Goal: Contribute content: Contribute content

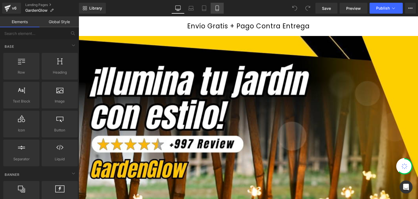
click at [218, 8] on icon at bounding box center [216, 7] width 5 height 5
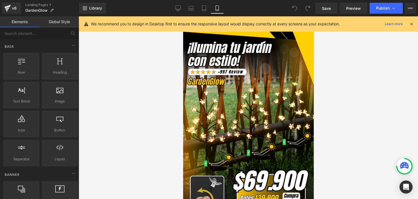
click at [414, 24] on icon at bounding box center [411, 23] width 5 height 5
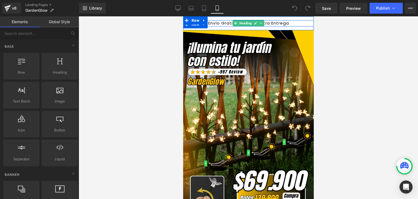
click at [260, 22] on icon at bounding box center [261, 22] width 3 height 3
click at [262, 23] on icon at bounding box center [263, 23] width 3 height 3
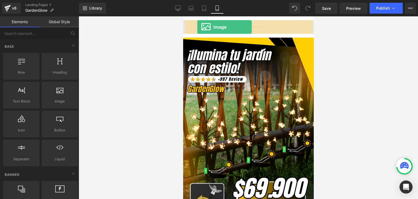
drag, startPoint x: 239, startPoint y: 112, endPoint x: 197, endPoint y: 27, distance: 94.7
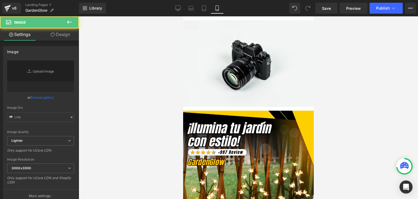
type input "//[DOMAIN_NAME][URL]"
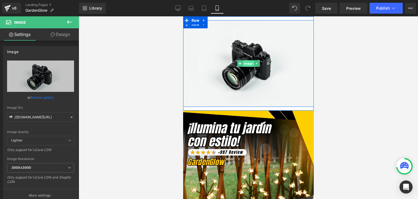
click at [247, 61] on span "Image" at bounding box center [247, 63] width 11 height 7
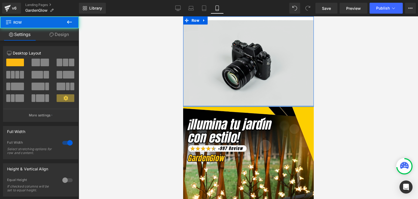
drag, startPoint x: 235, startPoint y: 109, endPoint x: 236, endPoint y: 103, distance: 6.1
click at [236, 103] on div "Image Row Row" at bounding box center [248, 61] width 131 height 90
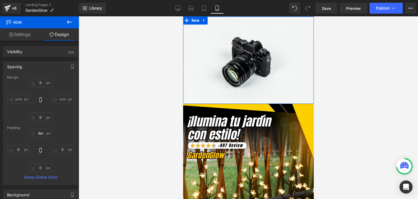
drag, startPoint x: 233, startPoint y: 19, endPoint x: 418, endPoint y: 29, distance: 185.6
click at [235, 16] on html "Image Row Row Image Add To Cart (P) Cart Button Product Image Row Image Descubr…" at bounding box center [248, 107] width 131 height 182
type input "4px"
click at [258, 12] on div "Library Mobile Desktop Laptop Tablet Mobile Save Preview Publish Scheduled View…" at bounding box center [248, 8] width 339 height 11
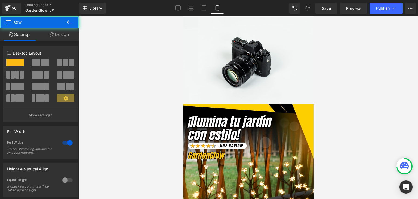
drag, startPoint x: 279, startPoint y: 18, endPoint x: 464, endPoint y: 32, distance: 185.5
click at [281, 16] on html "Image Row Row Image Add To Cart (P) Cart Button Product Image Row Image Descubr…" at bounding box center [248, 107] width 131 height 182
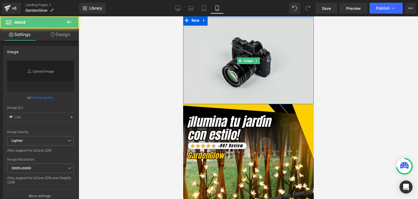
drag, startPoint x: 246, startPoint y: 52, endPoint x: 498, endPoint y: 17, distance: 255.3
click at [246, 52] on img at bounding box center [248, 60] width 131 height 87
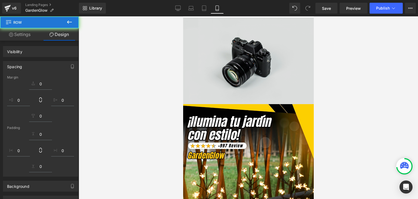
click at [224, 60] on img at bounding box center [248, 60] width 131 height 87
click at [235, 55] on img at bounding box center [248, 60] width 131 height 87
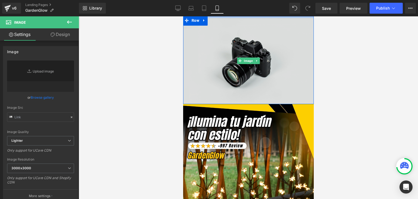
type input "//d1um8515vdn9kb.cloudfront.net/images/parallax.jpg"
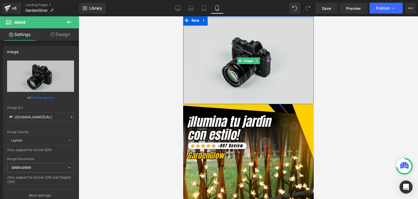
click at [252, 48] on img at bounding box center [248, 60] width 131 height 87
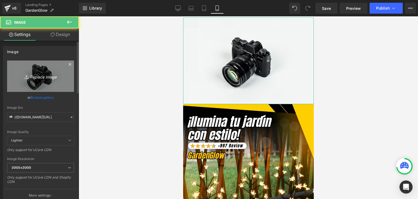
click at [35, 77] on icon "Replace Image" at bounding box center [41, 76] width 44 height 7
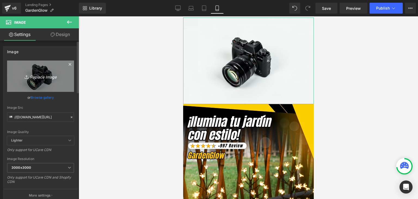
type input "C:\fakepath\Subtítulo (1).webp"
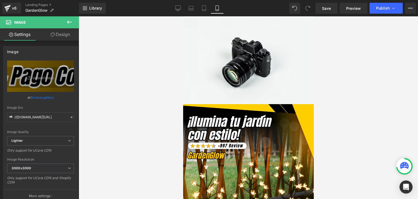
type input "https://ucarecdn.com/e94b930c-1126-4ae5-902f-c271931448d2/-/format/auto/-/previ…"
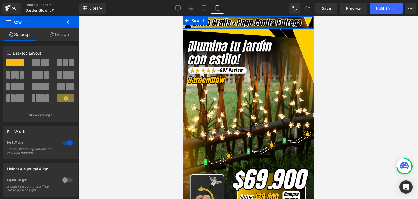
drag, startPoint x: 213, startPoint y: 17, endPoint x: 399, endPoint y: 32, distance: 187.0
click at [216, 16] on html "Image Row Row Image Add To Cart (P) Cart Button Product Image Row Image Descubr…" at bounding box center [248, 107] width 131 height 182
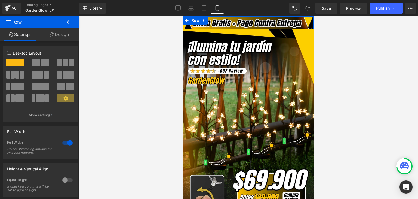
click at [251, 13] on div "Library Mobile Desktop Laptop Tablet Mobile Save Preview Publish Scheduled View…" at bounding box center [248, 8] width 339 height 11
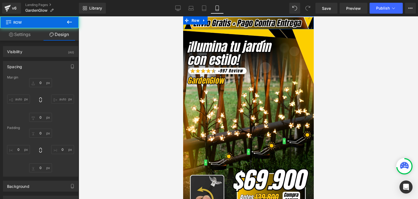
type input "0"
type input "3"
type input "0"
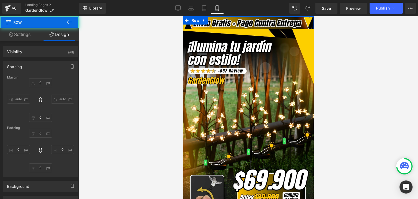
type input "0"
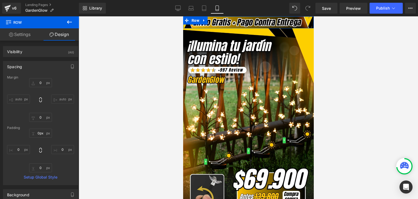
drag, startPoint x: 238, startPoint y: 17, endPoint x: 421, endPoint y: 32, distance: 184.3
click at [238, 16] on html "Image Row Row Image Add To Cart (P) Cart Button Product Image Row Image Descubr…" at bounding box center [248, 107] width 131 height 182
type input "1px"
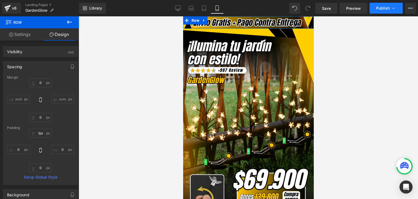
click at [384, 9] on span "Publish" at bounding box center [383, 8] width 14 height 4
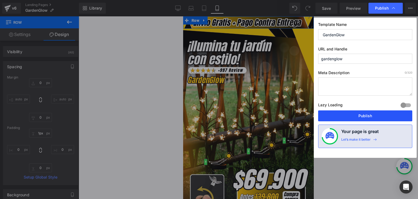
click at [360, 116] on button "Publish" at bounding box center [365, 115] width 94 height 11
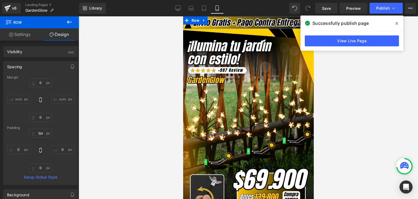
drag, startPoint x: 397, startPoint y: 23, endPoint x: 398, endPoint y: 27, distance: 3.6
click at [397, 23] on icon at bounding box center [396, 23] width 3 height 4
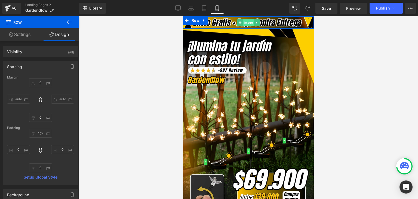
click at [245, 23] on span "Image" at bounding box center [247, 22] width 11 height 7
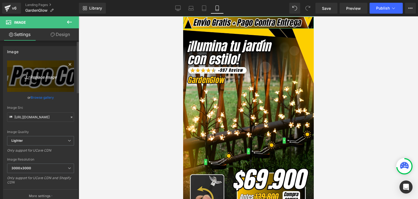
click at [42, 81] on link "Replace Image" at bounding box center [40, 75] width 67 height 31
type input "C:\fakepath\Subtítulo.webp"
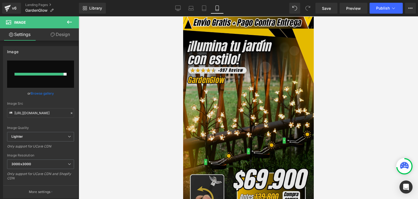
type input "https://ucarecdn.com/22e25e0d-d6de-413d-8f96-895ac269c0b0/-/format/auto/-/previ…"
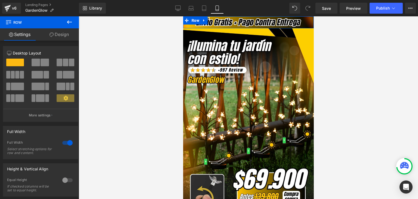
drag, startPoint x: 254, startPoint y: 16, endPoint x: 438, endPoint y: 32, distance: 185.1
click at [255, 16] on html "Image Row Row Image Add To Cart (P) Cart Button Product Image Row Image Descubr…" at bounding box center [248, 107] width 131 height 182
click at [378, 9] on span "Publish" at bounding box center [383, 8] width 14 height 4
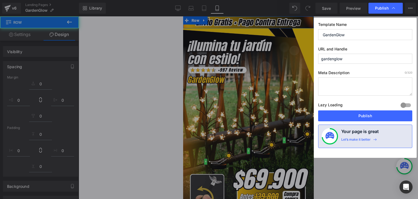
click at [362, 115] on button "Publish" at bounding box center [365, 115] width 94 height 11
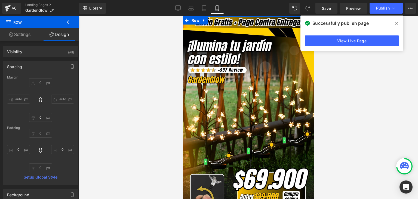
click at [397, 25] on icon at bounding box center [396, 23] width 3 height 4
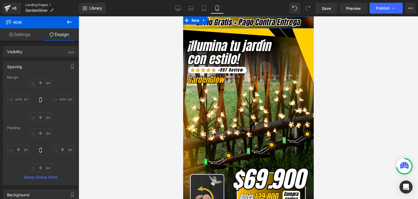
click at [40, 4] on link "Landing Pages" at bounding box center [52, 5] width 54 height 4
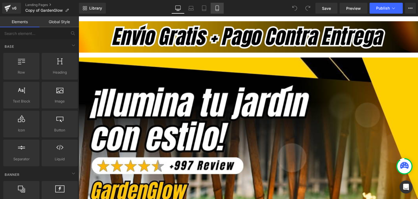
click at [218, 8] on icon at bounding box center [217, 8] width 3 height 5
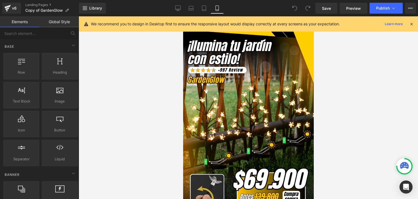
click at [412, 22] on icon at bounding box center [411, 23] width 5 height 5
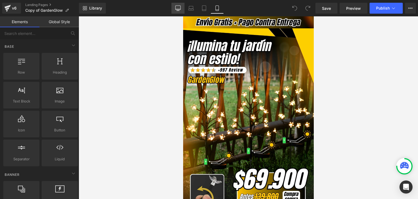
click at [177, 9] on icon at bounding box center [177, 7] width 5 height 5
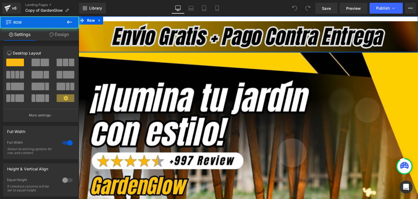
drag, startPoint x: 160, startPoint y: 55, endPoint x: 159, endPoint y: 48, distance: 6.6
click at [159, 48] on div "Image Row Row" at bounding box center [248, 34] width 339 height 36
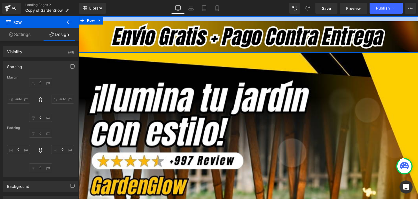
type input "0"
type input "18"
type input "0"
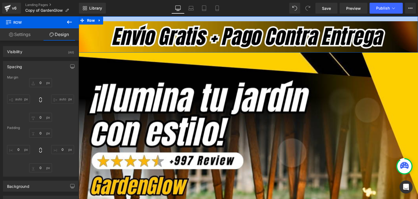
type input "0"
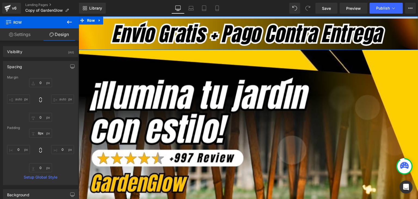
drag, startPoint x: 165, startPoint y: 19, endPoint x: 243, endPoint y: 29, distance: 78.7
click at [164, 16] on html "Image Row Row Image Add To Cart (P) Cart Button Product Image Row Image Descubr…" at bounding box center [248, 107] width 339 height 182
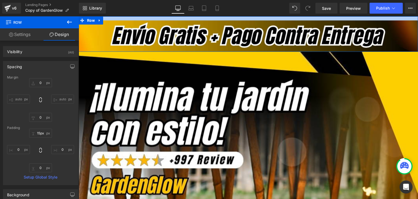
click at [165, 12] on div "Library Desktop Desktop Laptop Tablet Mobile Save Preview Publish Scheduled Vie…" at bounding box center [248, 8] width 339 height 11
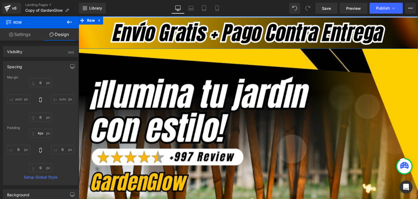
drag, startPoint x: 169, startPoint y: 19, endPoint x: 247, endPoint y: 31, distance: 79.5
click at [169, 16] on html "Image Row Row Image Add To Cart (P) Cart Button Product Image Row Image Descubr…" at bounding box center [248, 107] width 339 height 182
click at [169, 15] on div "Library Desktop Desktop Laptop Tablet Mobile Save Preview Publish Scheduled Vie…" at bounding box center [248, 8] width 339 height 16
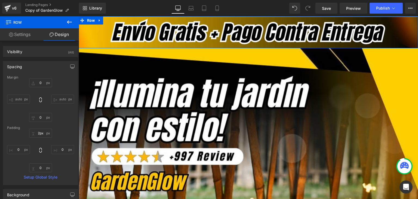
type input "1px"
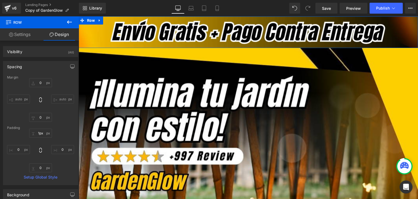
drag, startPoint x: 168, startPoint y: 17, endPoint x: 246, endPoint y: 31, distance: 79.1
click at [168, 16] on html "Image Row Row Image Add To Cart (P) Cart Button Product Image Row Image Descubr…" at bounding box center [248, 107] width 339 height 182
click at [168, 15] on div "Library Desktop Desktop Laptop Tablet Mobile Save Preview Publish Scheduled Vie…" at bounding box center [248, 8] width 339 height 16
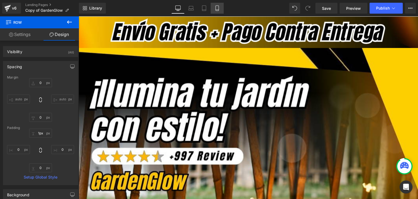
click at [217, 8] on icon at bounding box center [216, 7] width 5 height 5
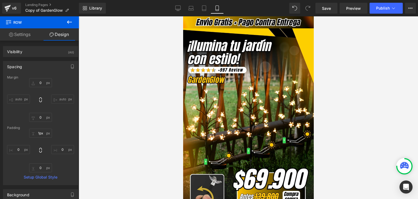
type input "0"
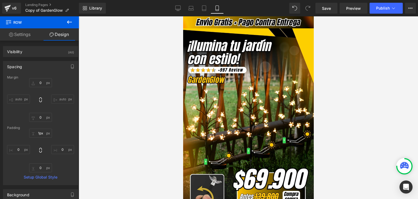
type input "0"
click at [392, 8] on icon at bounding box center [393, 7] width 5 height 5
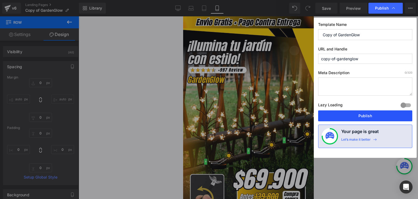
click at [364, 116] on button "Publish" at bounding box center [365, 115] width 94 height 11
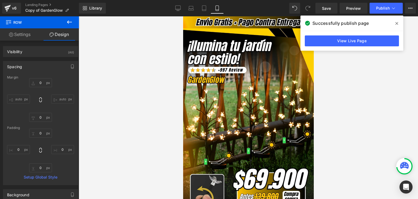
click at [396, 24] on icon at bounding box center [396, 23] width 3 height 3
